Goal: Obtain resource: Obtain resource

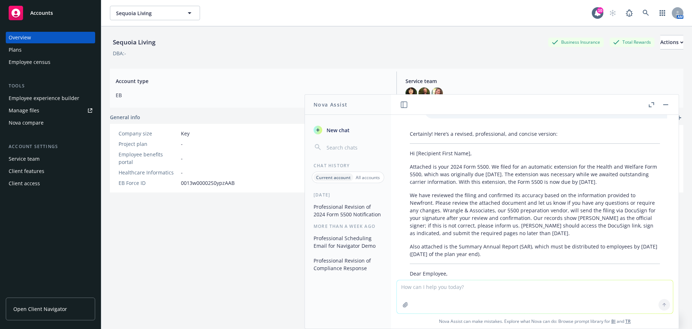
scroll to position [214, 0]
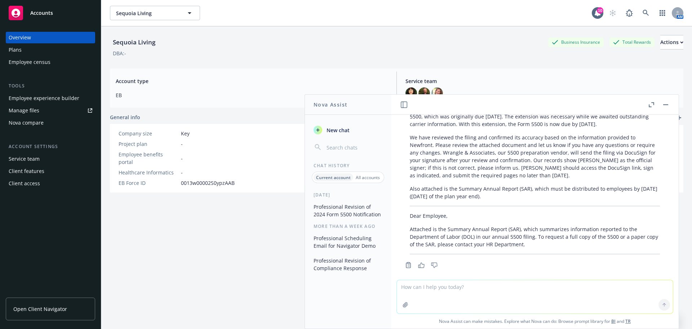
click at [422, 287] on textarea at bounding box center [535, 296] width 276 height 33
type textarea "Send me a sample of an Open Enrollment invitation to a medical carrier like [PE…"
click at [663, 304] on icon at bounding box center [664, 304] width 5 height 5
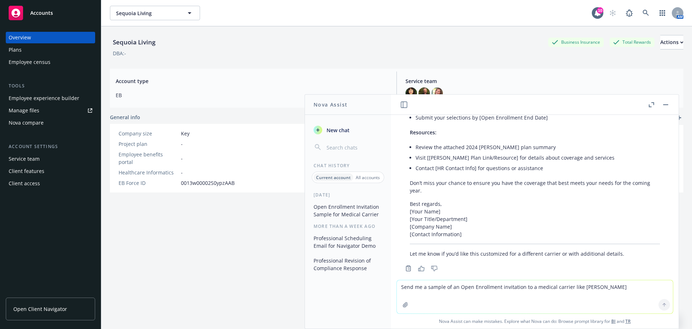
scroll to position [593, 0]
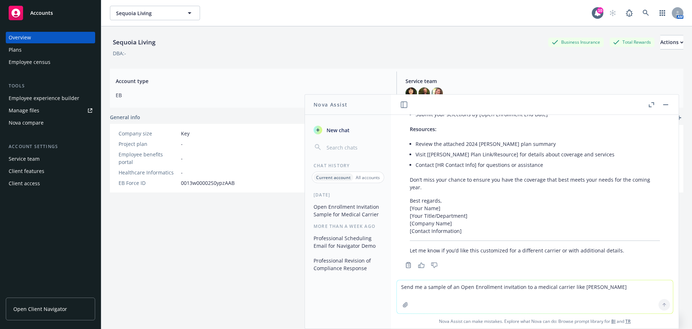
click at [411, 287] on textarea "Send me a sample of an Open Enrollment invitation to a medical carrier like [PE…" at bounding box center [535, 296] width 276 height 33
drag, startPoint x: 513, startPoint y: 285, endPoint x: 508, endPoint y: 309, distance: 25.4
click at [513, 285] on textarea "The invitation is to the Medical carrier to attend Open Enrollment NOT to the e…" at bounding box center [535, 296] width 276 height 34
type textarea "The invitation is to the Medical carrier to attend and present at Open Enrollme…"
click at [663, 303] on icon at bounding box center [664, 304] width 5 height 5
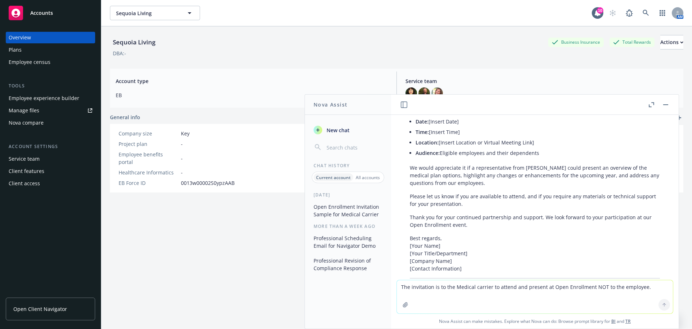
scroll to position [921, 0]
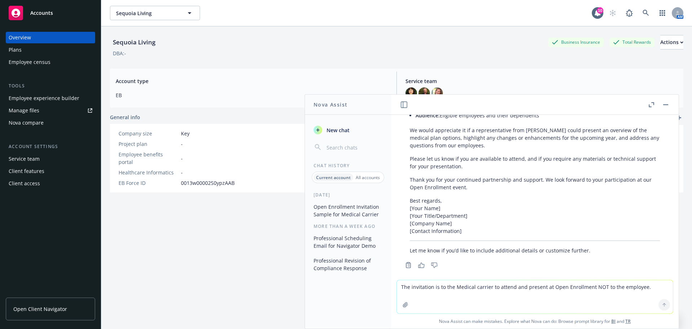
click at [399, 287] on textarea "The invitation is to the Medical carrier to attend and present at Open Enrollme…" at bounding box center [535, 296] width 276 height 33
type textarea "Please add request for a raffle prize and giveaways."
click at [662, 302] on icon at bounding box center [664, 304] width 5 height 5
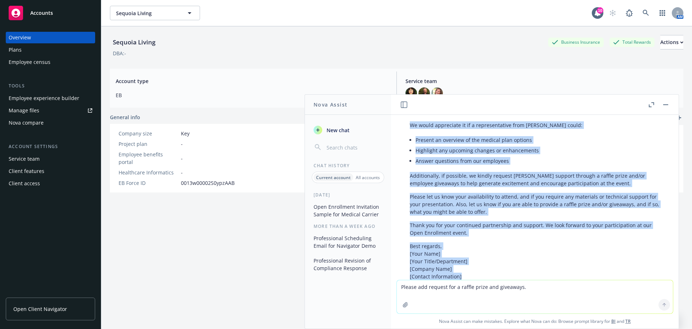
scroll to position [1255, 0]
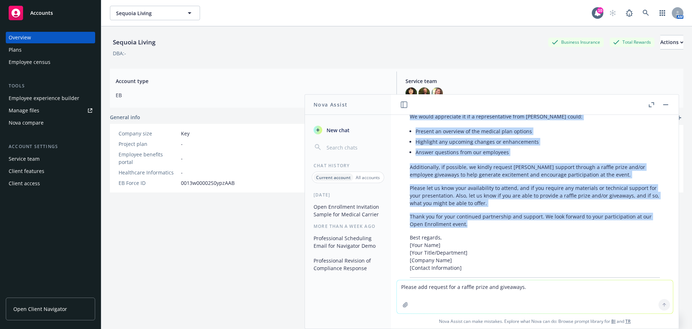
drag, startPoint x: 410, startPoint y: 172, endPoint x: 520, endPoint y: 221, distance: 120.9
click at [520, 221] on div "Certainly! Here’s a revised sample invitation to [PERSON_NAME] for your Open En…" at bounding box center [535, 129] width 265 height 327
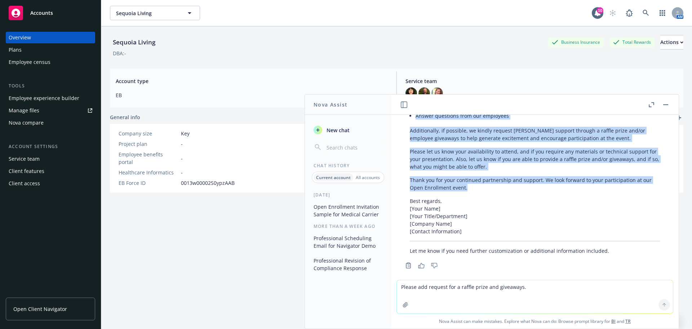
scroll to position [1292, 0]
copy div "Loremip: Dolorsitam co Adipisc el [Seddoei Temp] Inci Utlaboreet Dolorem Aliq […"
